Goal: Information Seeking & Learning: Learn about a topic

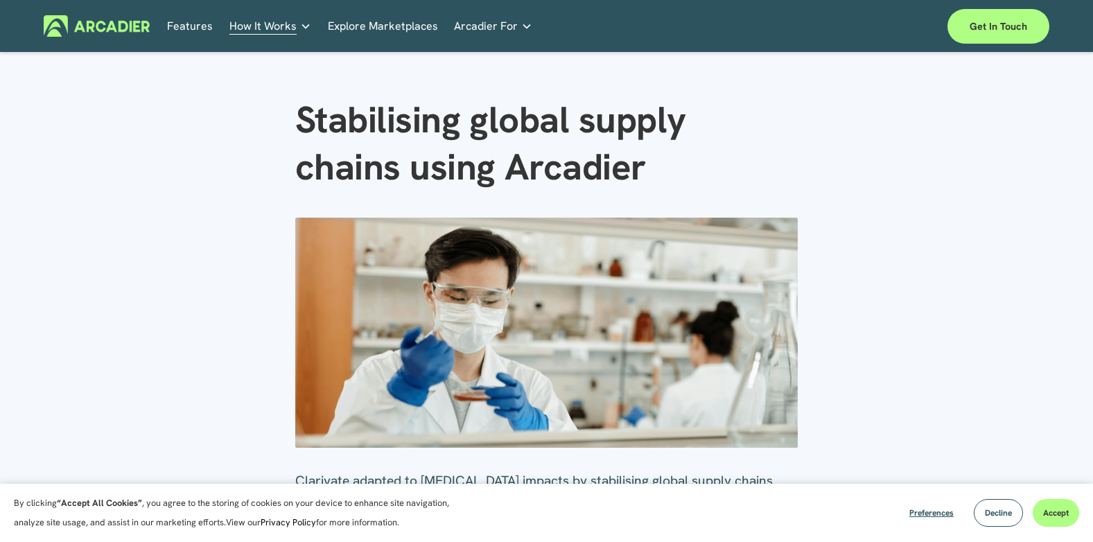
click at [249, 31] on span "How It Works" at bounding box center [263, 26] width 67 height 19
click at [0, 0] on p "Read about game-changing marketplace solutions." at bounding box center [0, 0] width 0 height 0
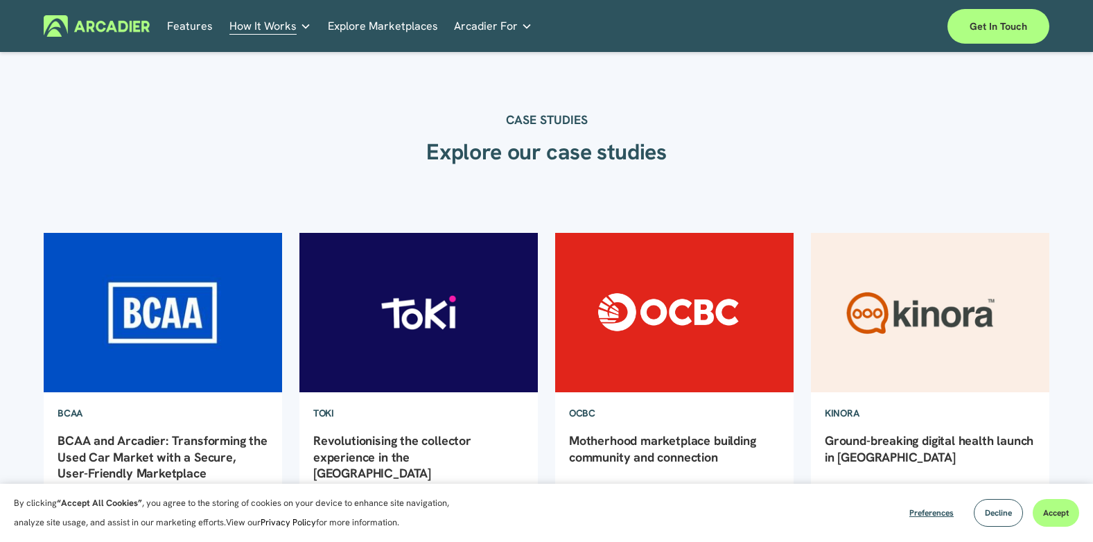
scroll to position [69, 0]
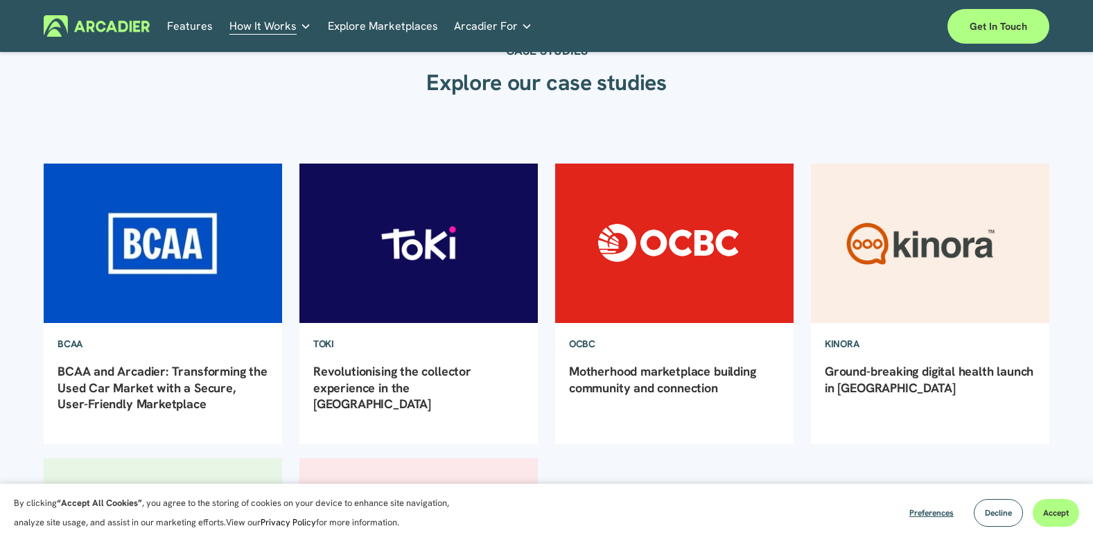
click at [872, 375] on link "Ground-breaking digital health launch in [GEOGRAPHIC_DATA]" at bounding box center [929, 379] width 209 height 32
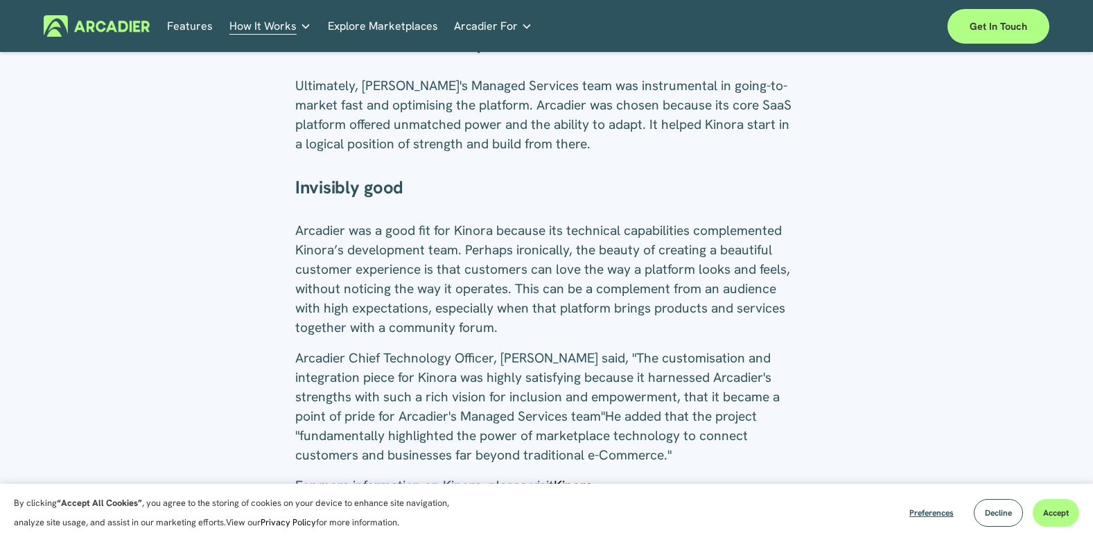
scroll to position [1248, 0]
